Goal: Entertainment & Leisure: Browse casually

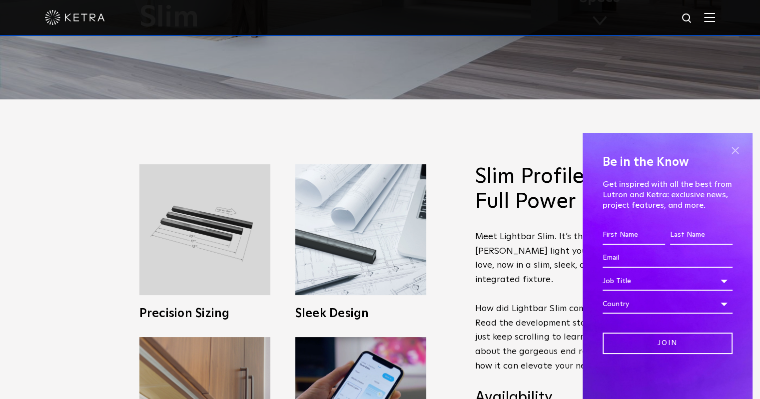
click at [735, 148] on span at bounding box center [734, 150] width 15 height 15
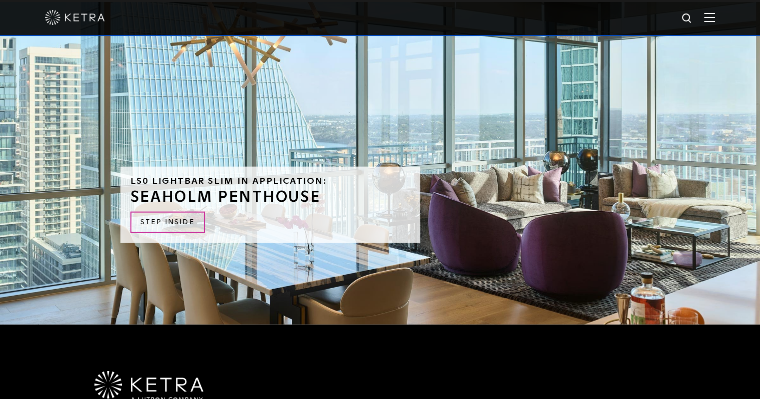
scroll to position [2148, 0]
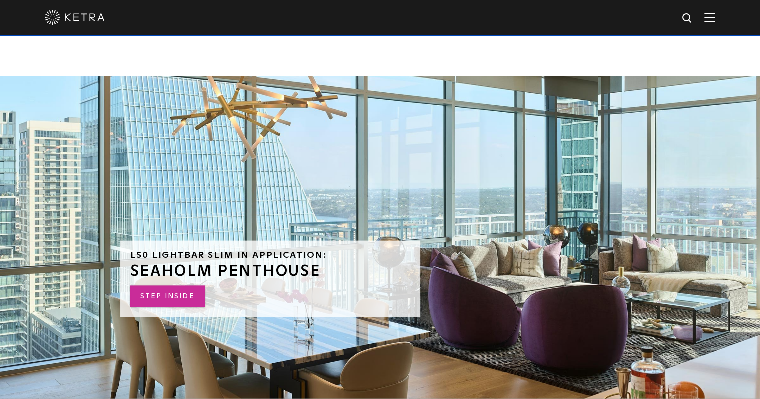
click at [179, 286] on link "STEP INSIDE" at bounding box center [167, 296] width 74 height 21
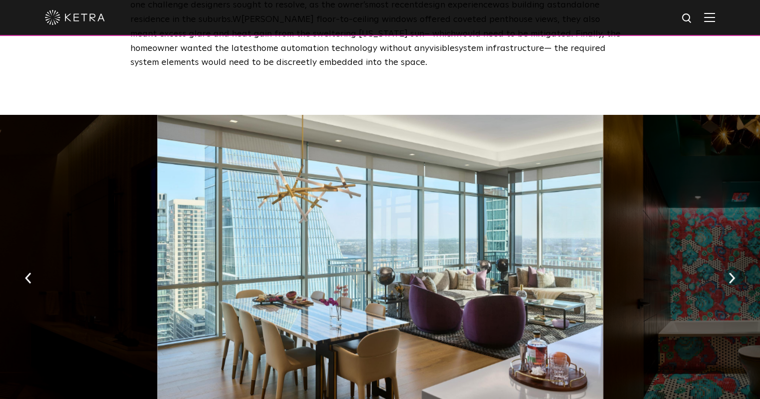
scroll to position [1399, 0]
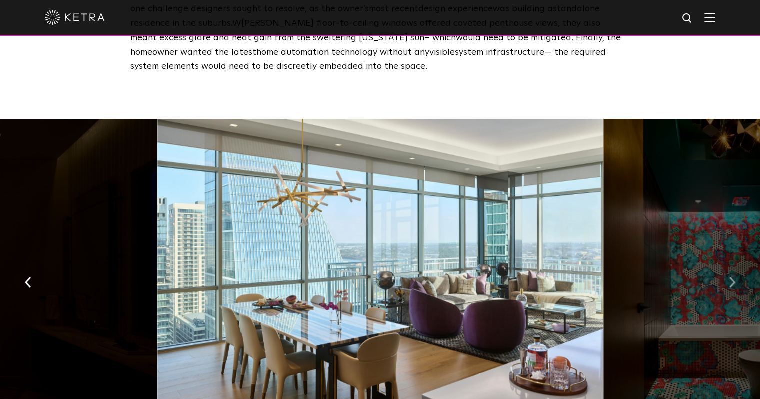
click at [731, 276] on img "button" at bounding box center [731, 281] width 6 height 11
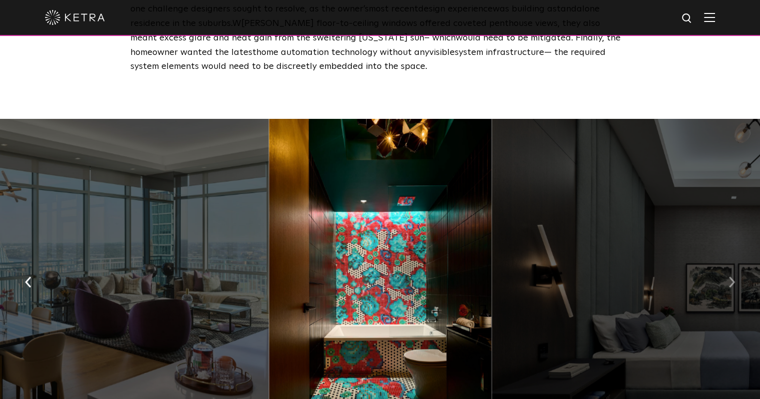
click at [731, 276] on img "button" at bounding box center [731, 281] width 6 height 11
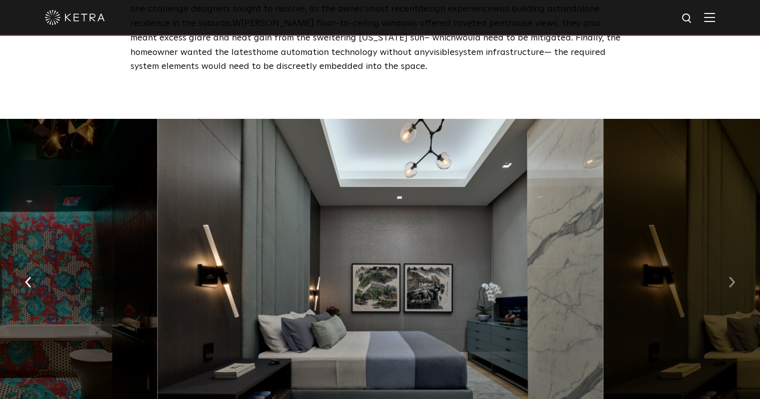
click at [732, 276] on img "button" at bounding box center [731, 281] width 6 height 11
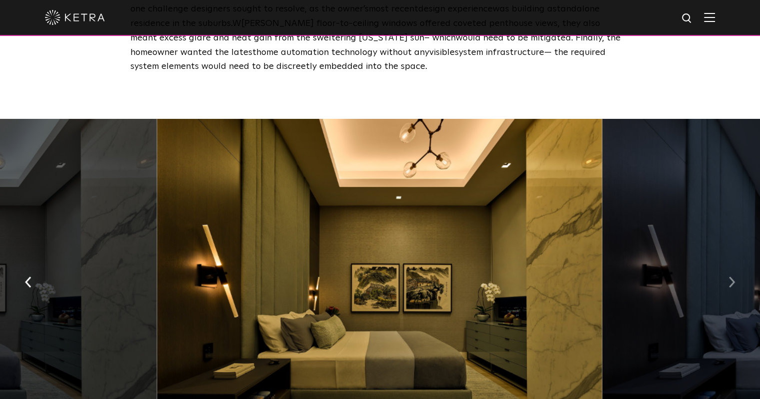
click at [732, 276] on img "button" at bounding box center [731, 281] width 6 height 11
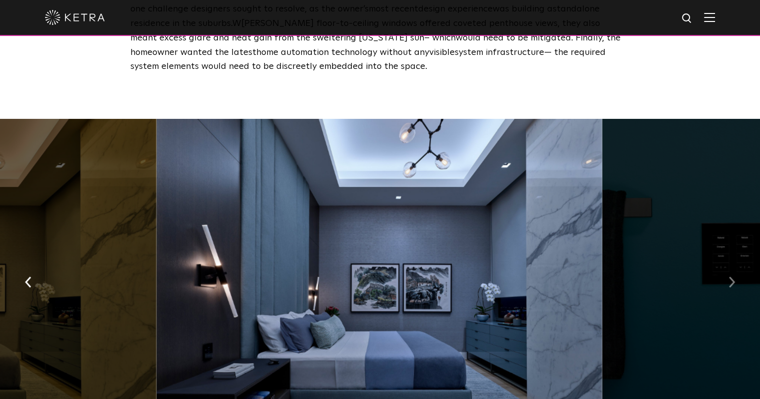
click at [732, 276] on img "button" at bounding box center [731, 281] width 6 height 11
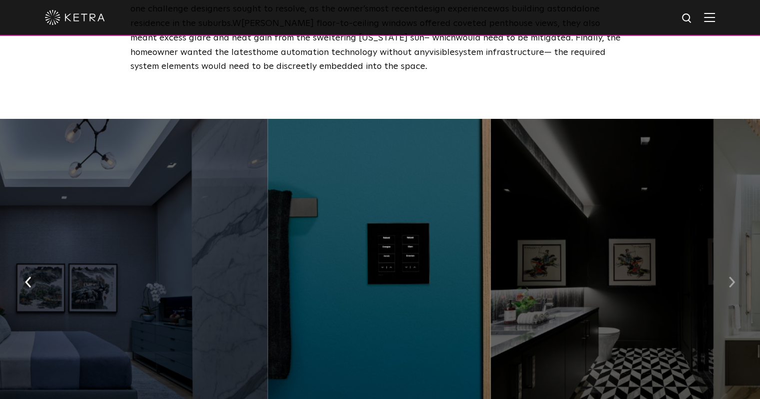
click at [732, 276] on img "button" at bounding box center [731, 281] width 6 height 11
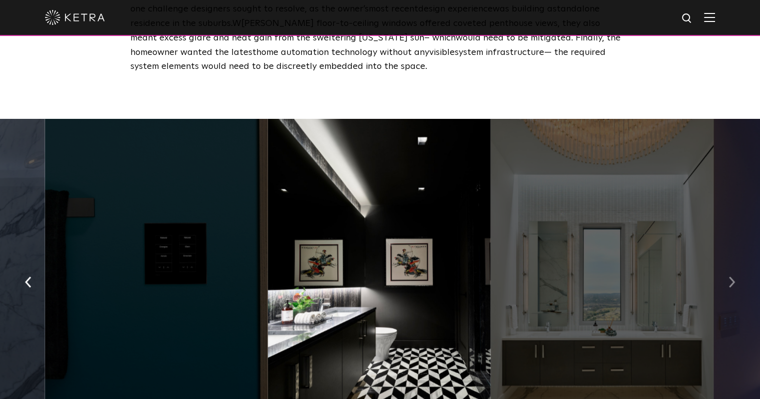
click at [732, 276] on img "button" at bounding box center [731, 281] width 6 height 11
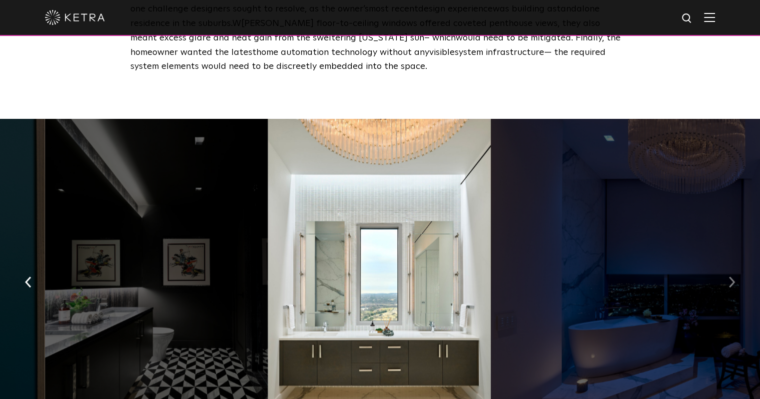
click at [734, 276] on img "button" at bounding box center [731, 281] width 6 height 11
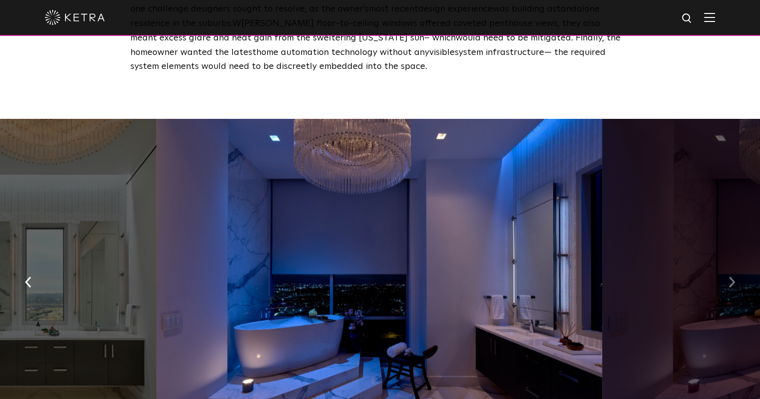
click at [734, 276] on img "button" at bounding box center [731, 281] width 6 height 11
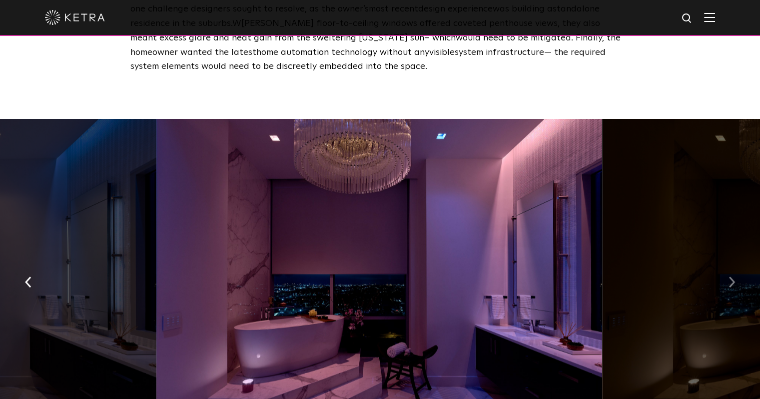
click at [735, 264] on button "button" at bounding box center [731, 281] width 21 height 34
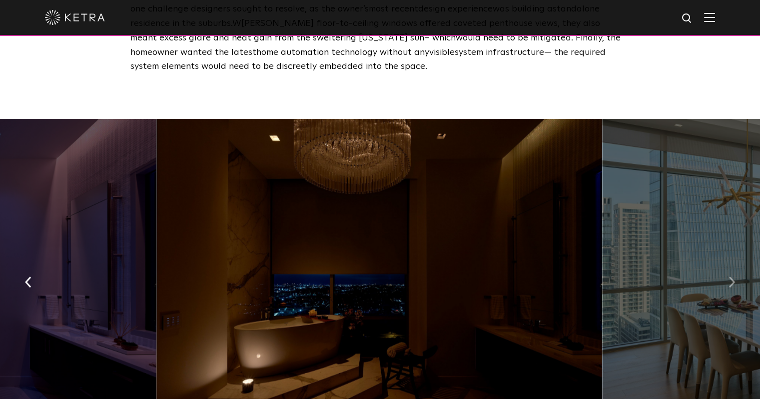
click at [735, 264] on button "button" at bounding box center [731, 281] width 21 height 34
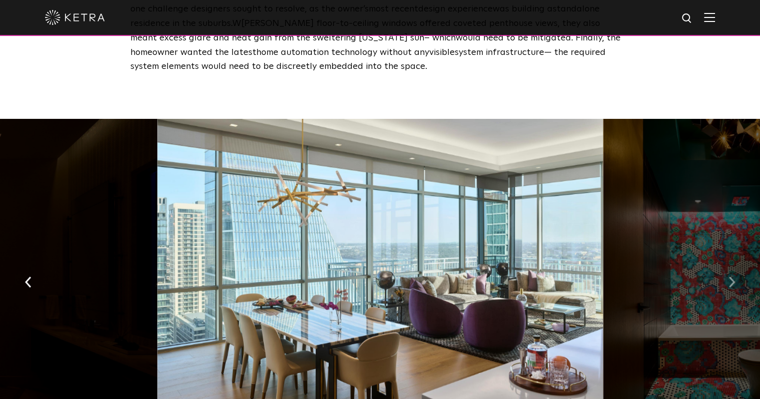
click at [735, 264] on button "button" at bounding box center [731, 281] width 21 height 34
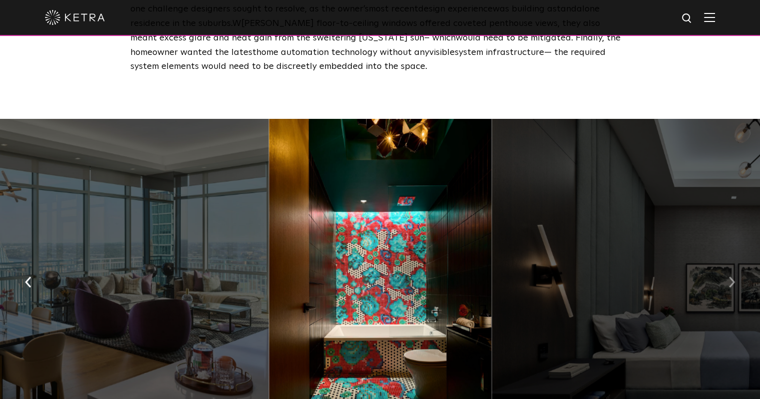
click at [735, 264] on button "button" at bounding box center [731, 281] width 21 height 34
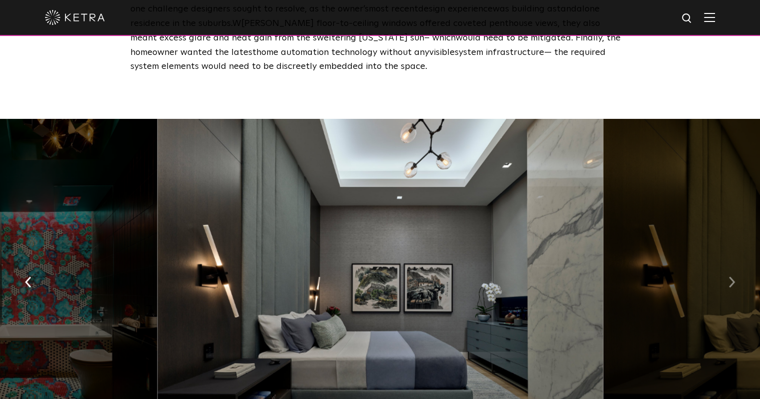
click at [732, 276] on img "button" at bounding box center [731, 281] width 6 height 11
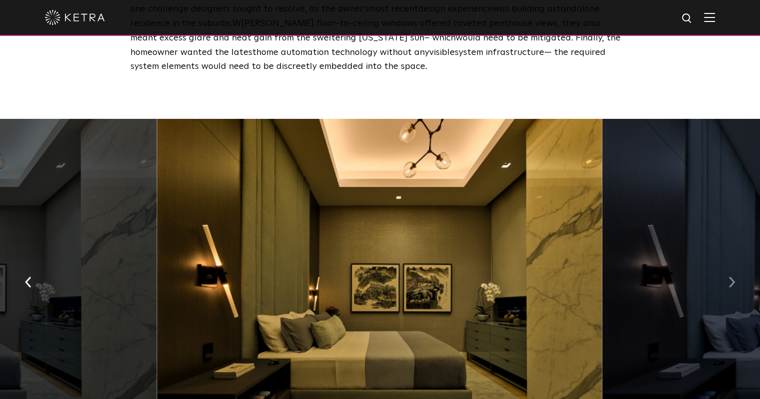
click at [732, 276] on img "button" at bounding box center [731, 281] width 6 height 11
